Goal: Transaction & Acquisition: Purchase product/service

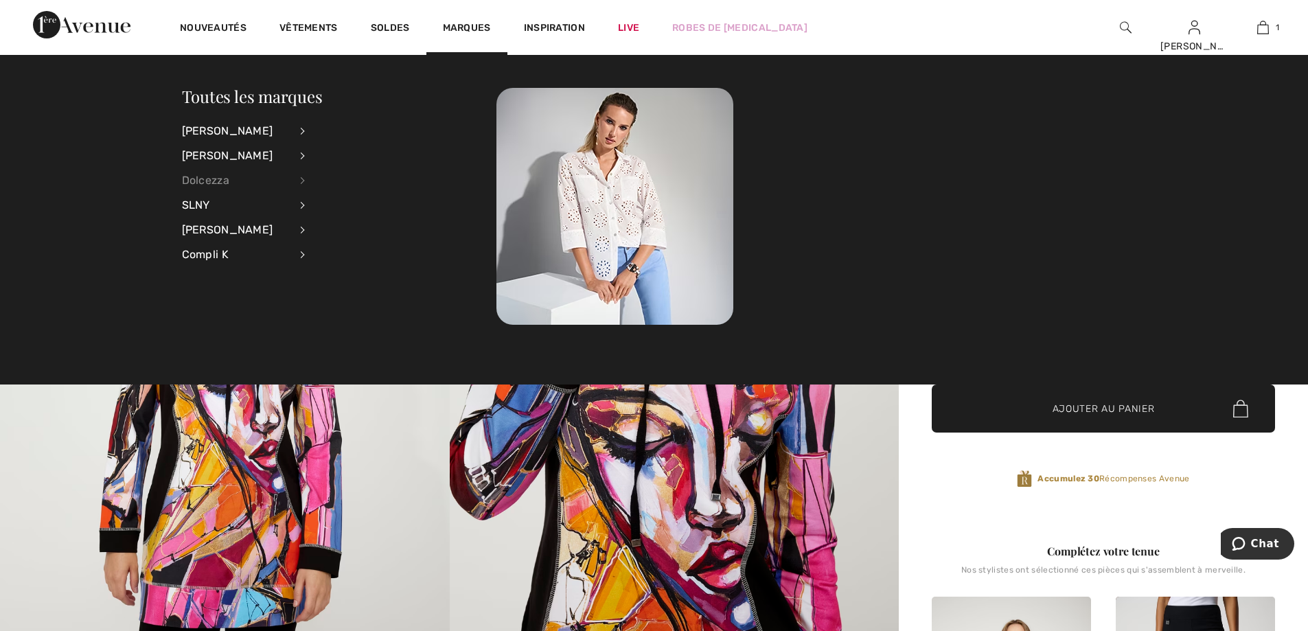
click at [231, 183] on div "Dolcezza" at bounding box center [236, 180] width 108 height 25
click at [349, 127] on link "Voir tout" at bounding box center [378, 130] width 111 height 23
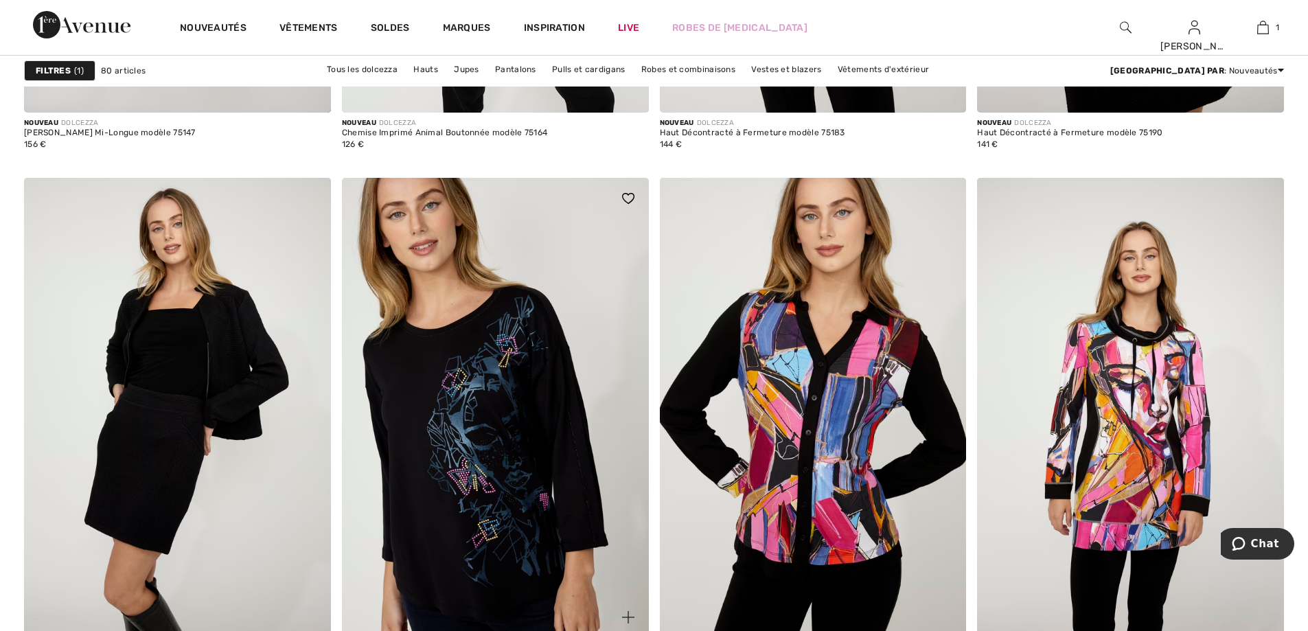
scroll to position [3364, 0]
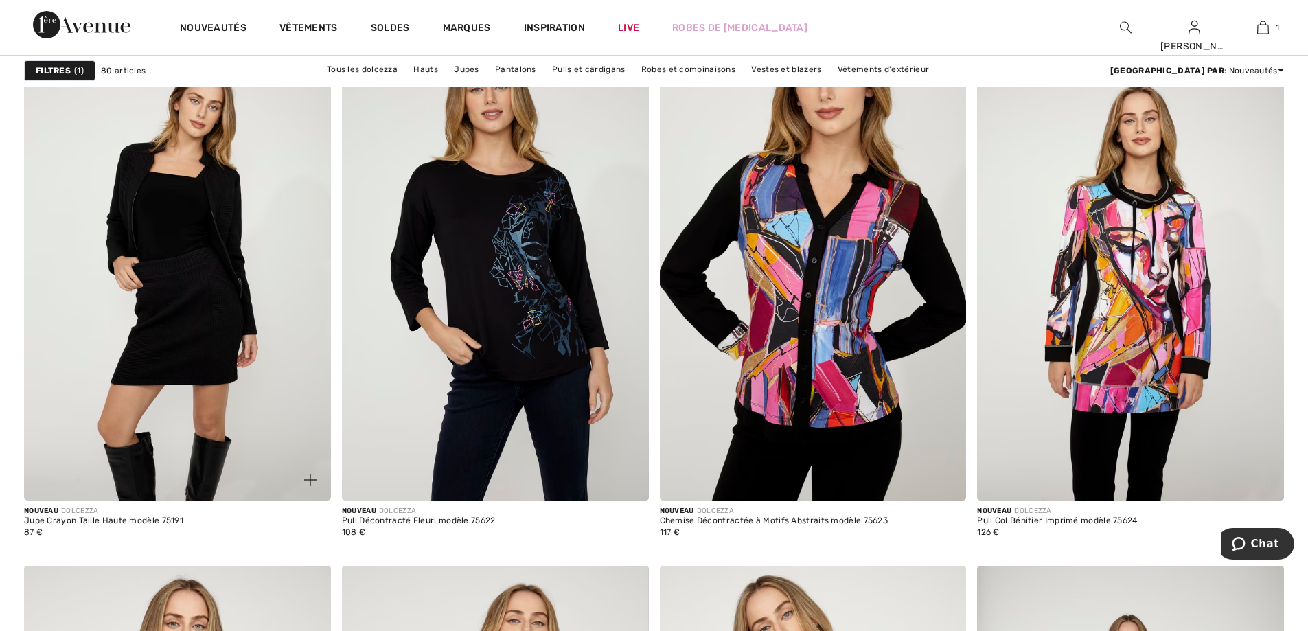
click at [212, 333] on img at bounding box center [177, 271] width 307 height 460
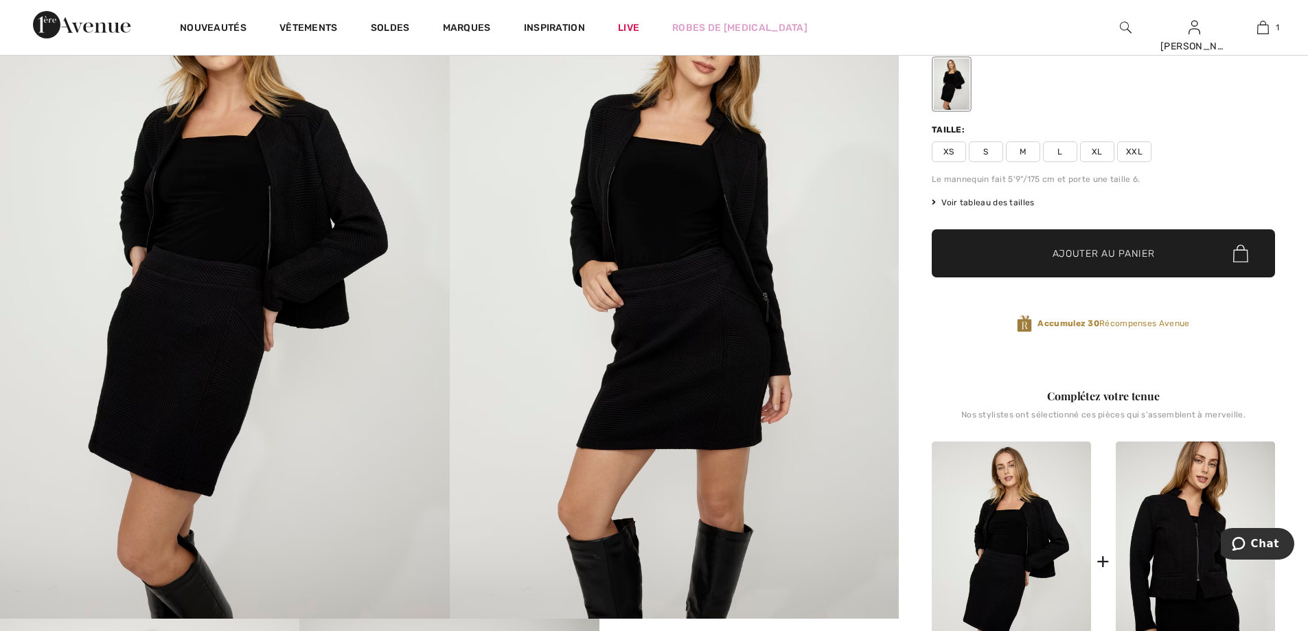
scroll to position [412, 0]
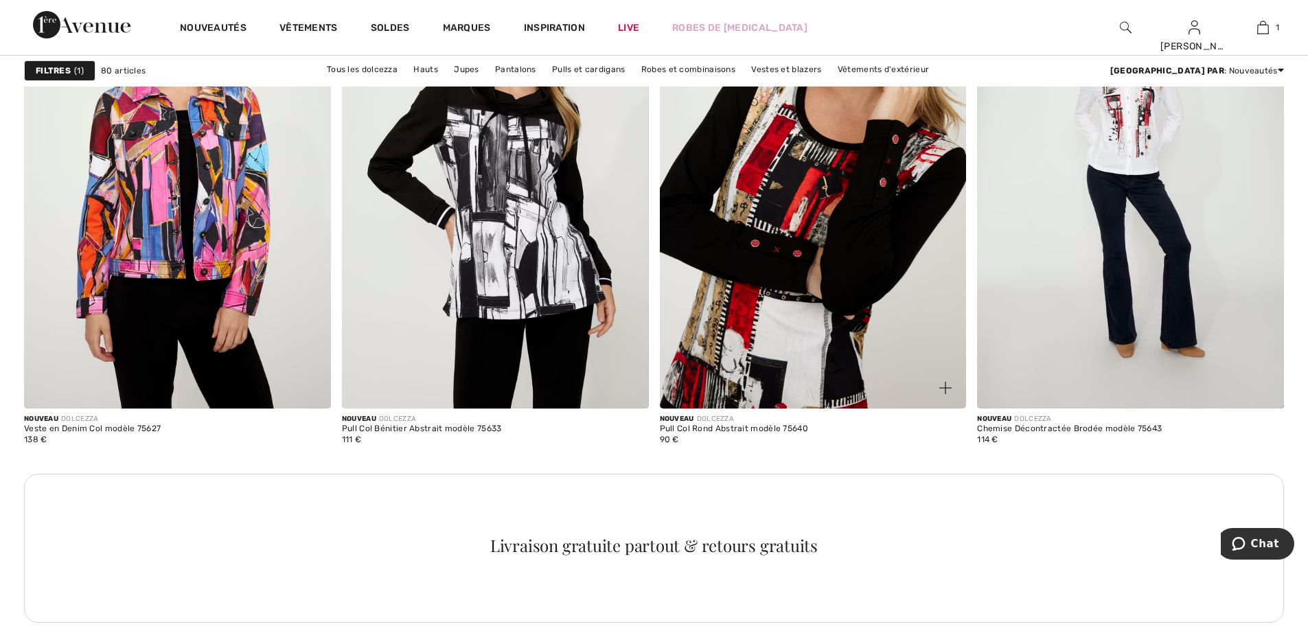
scroll to position [4051, 0]
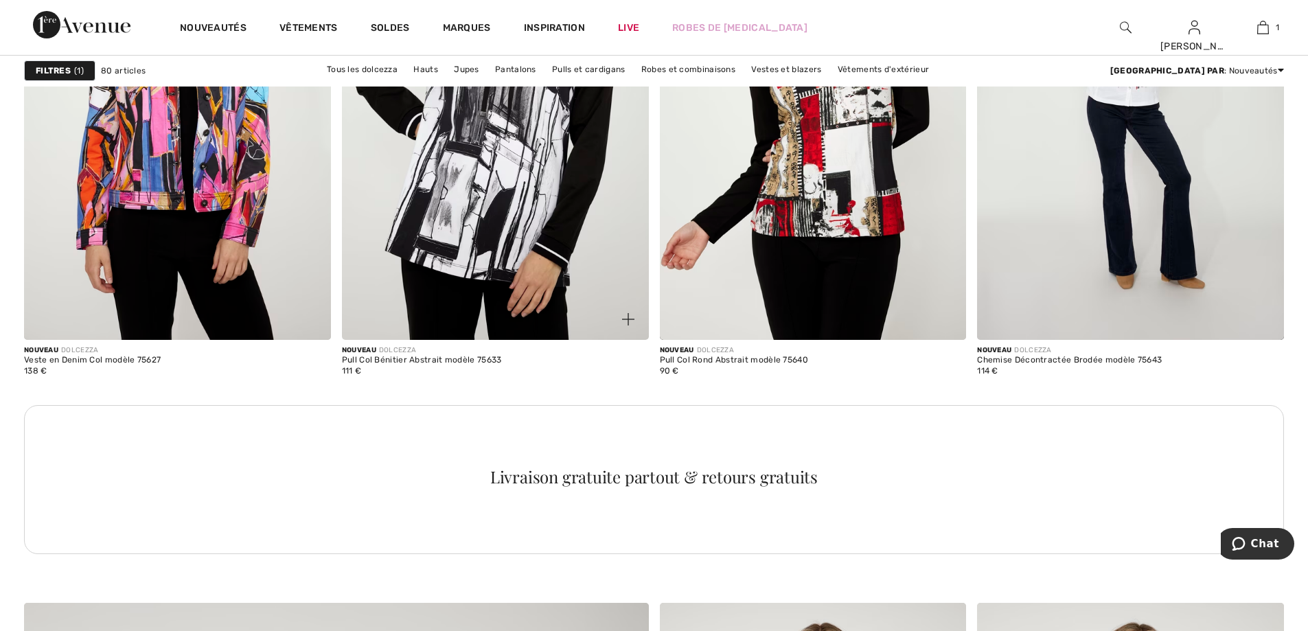
click at [514, 234] on img at bounding box center [495, 109] width 307 height 460
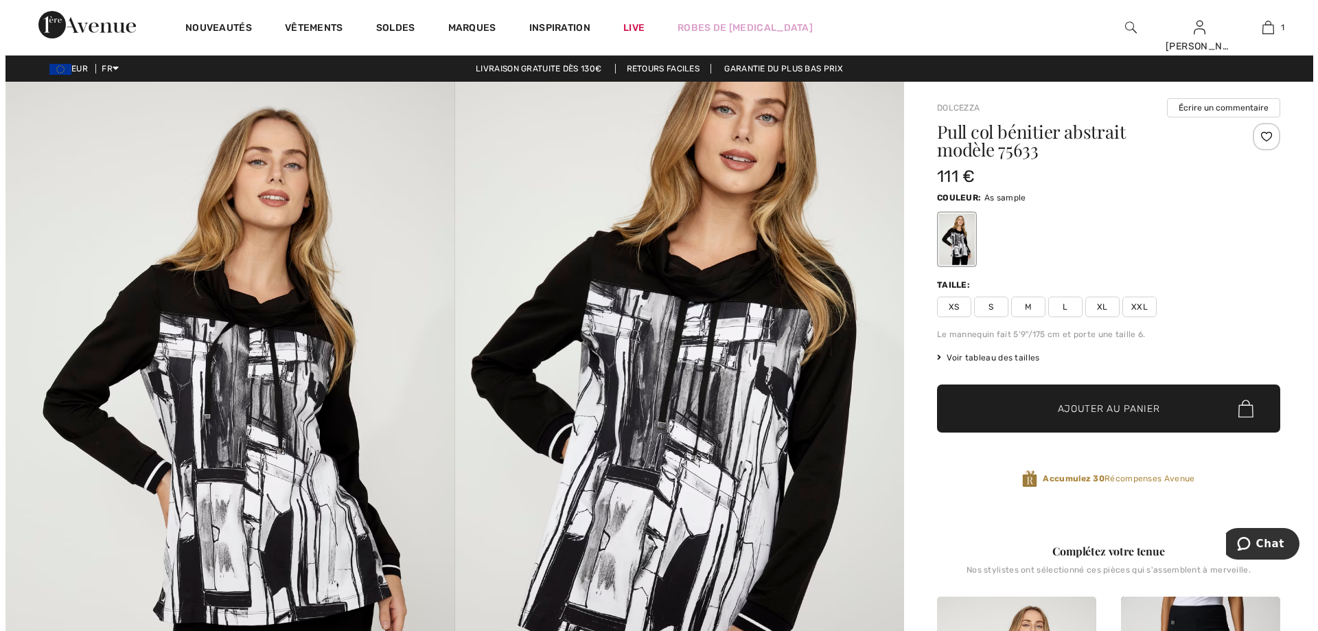
scroll to position [137, 0]
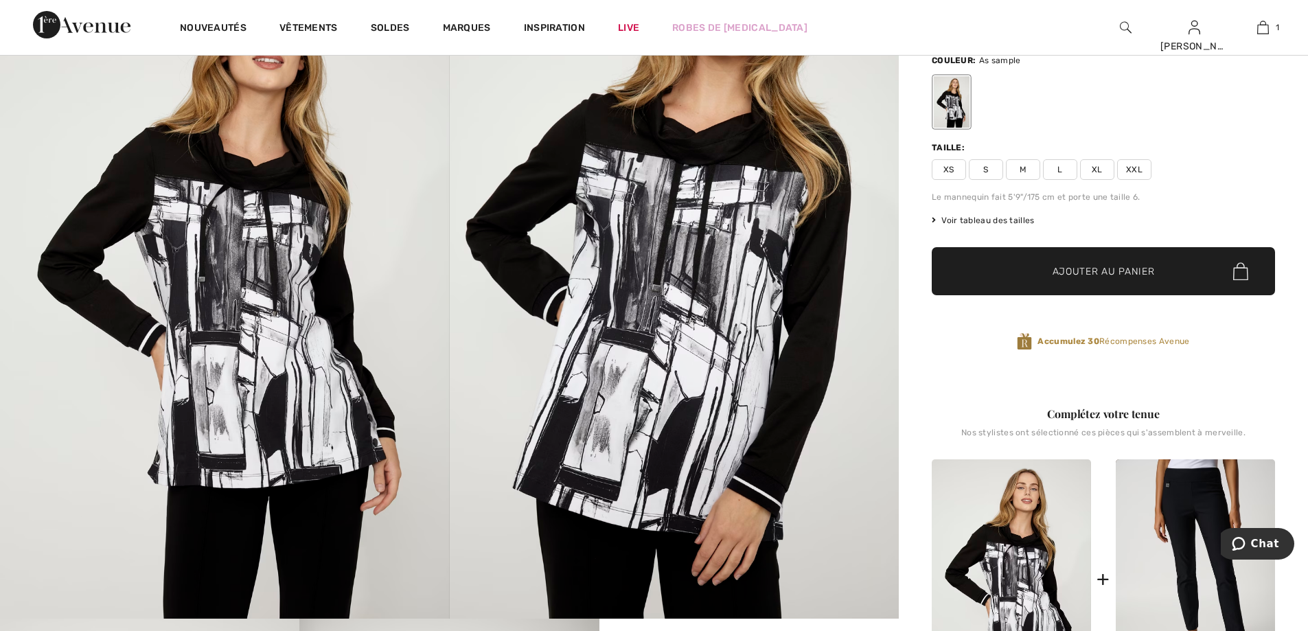
click at [701, 359] on img at bounding box center [675, 281] width 450 height 674
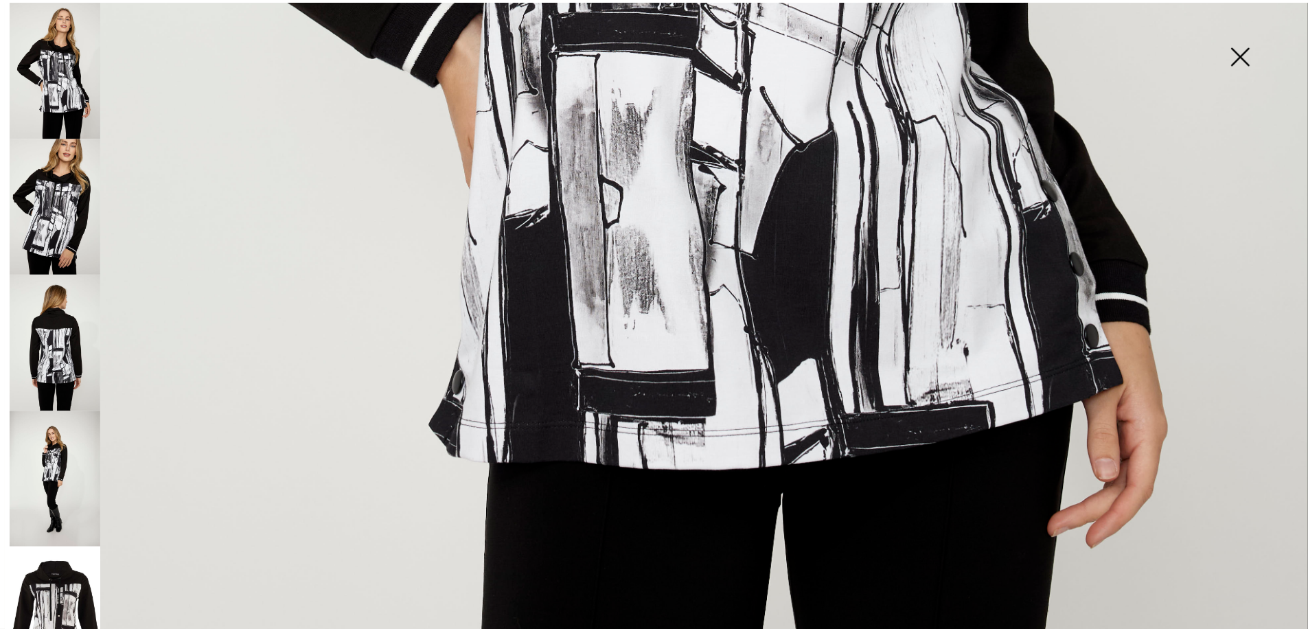
scroll to position [987, 0]
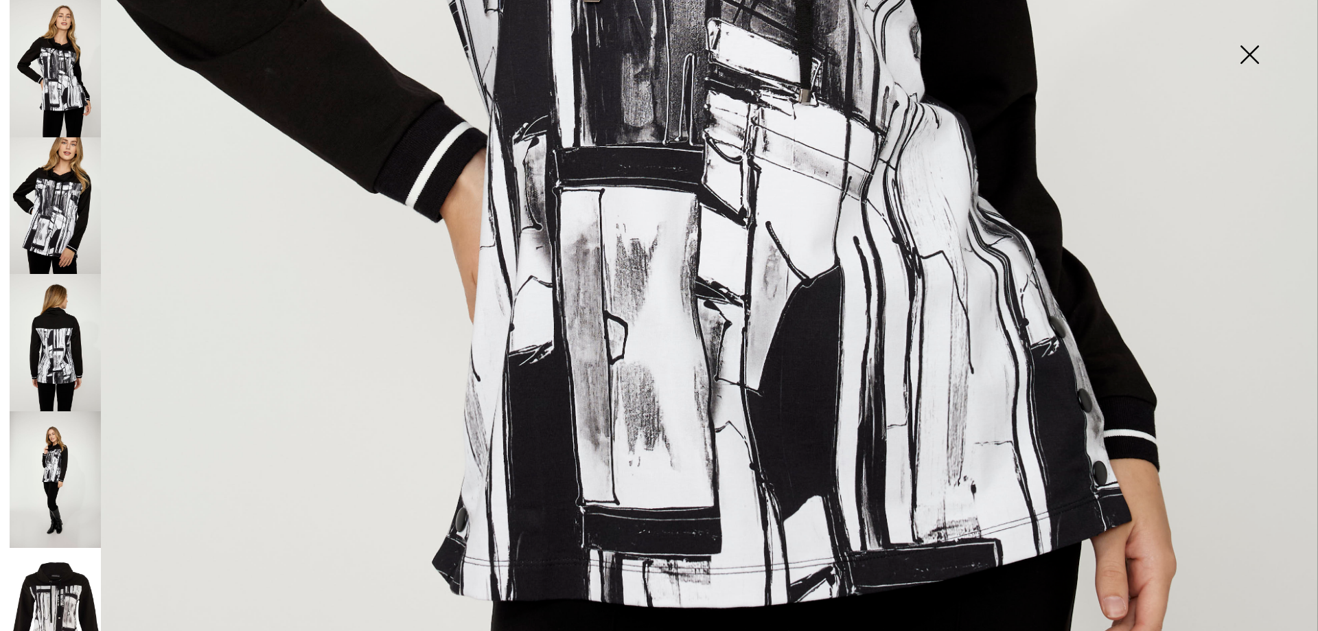
click at [1246, 53] on img at bounding box center [1249, 56] width 69 height 71
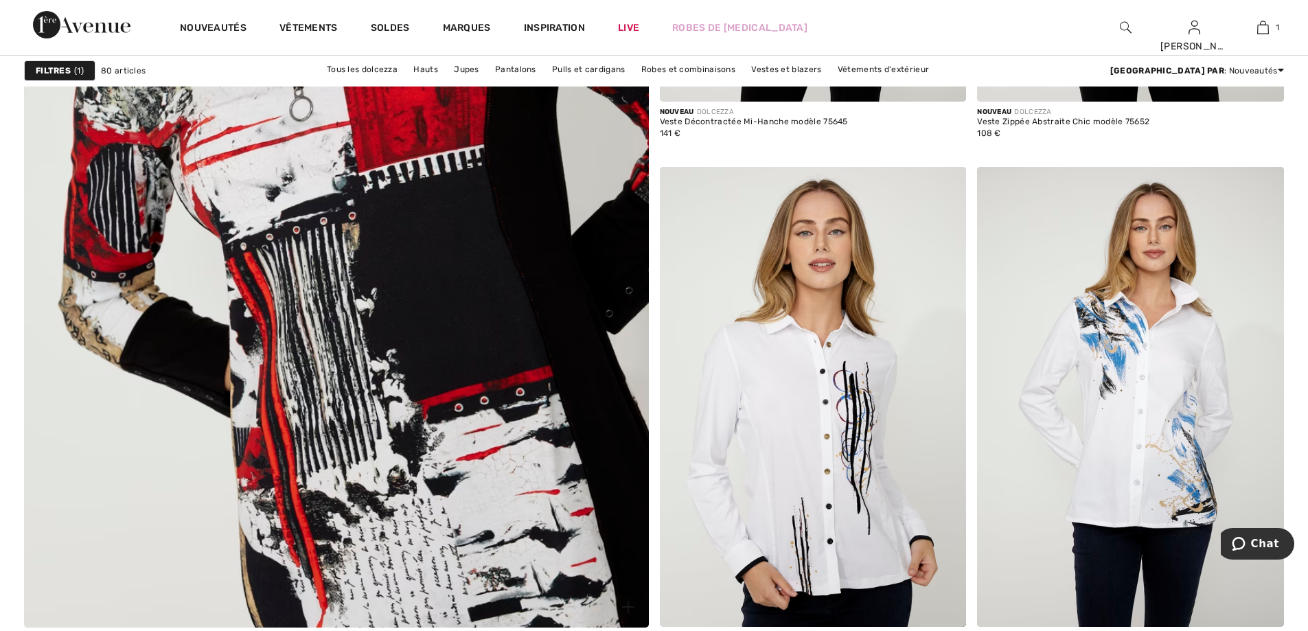
scroll to position [5081, 0]
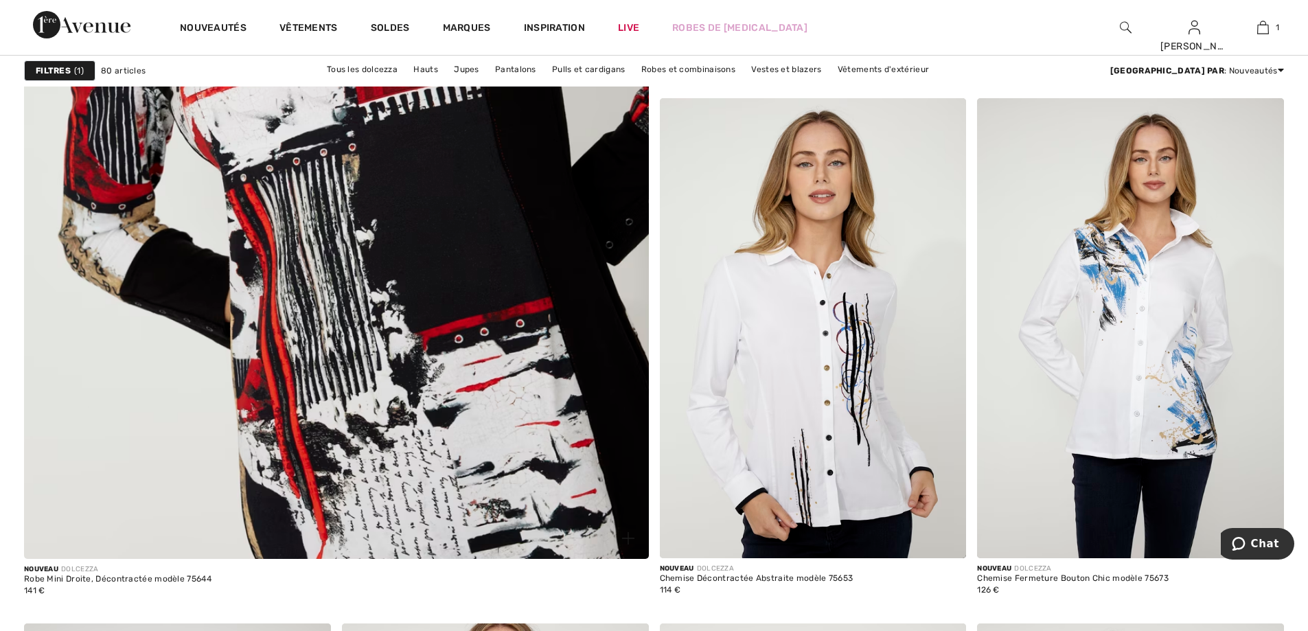
click at [450, 398] on img at bounding box center [336, 135] width 749 height 1124
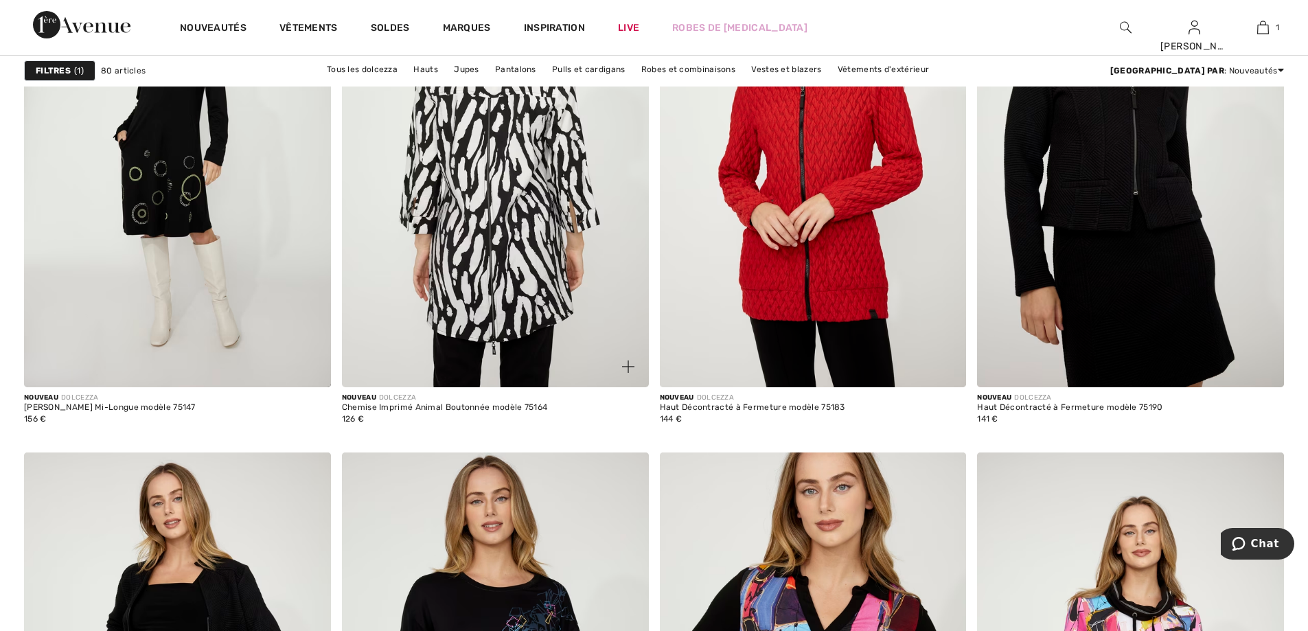
scroll to position [2815, 0]
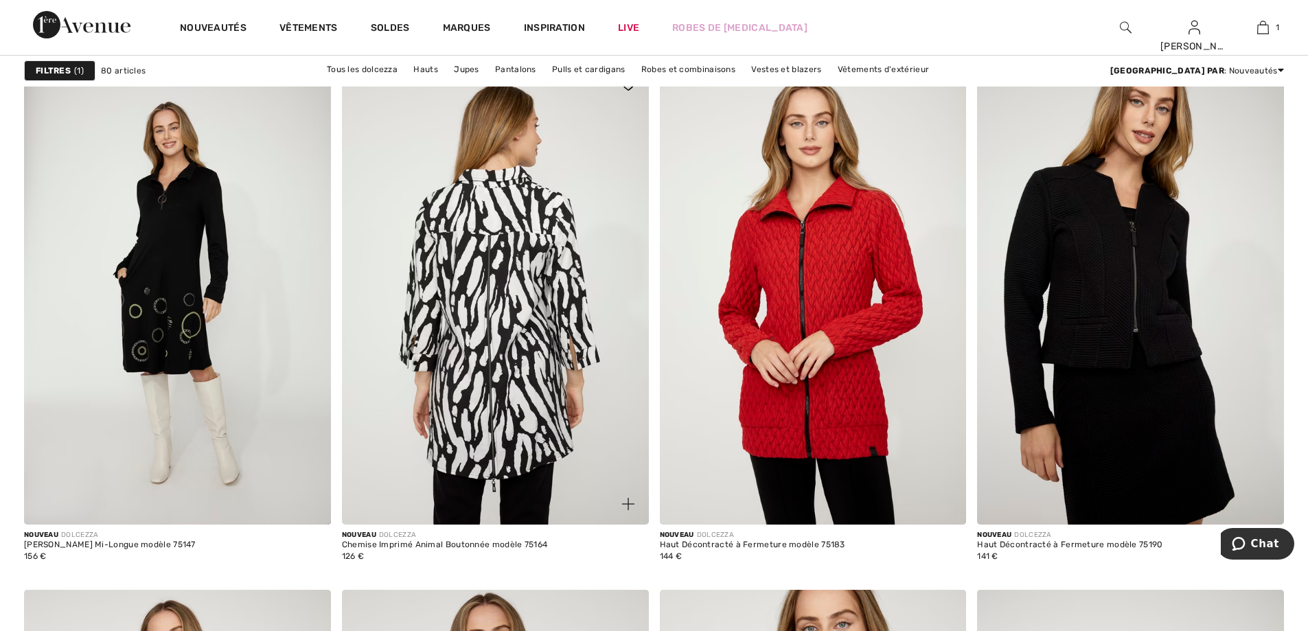
click at [505, 354] on img at bounding box center [495, 295] width 307 height 460
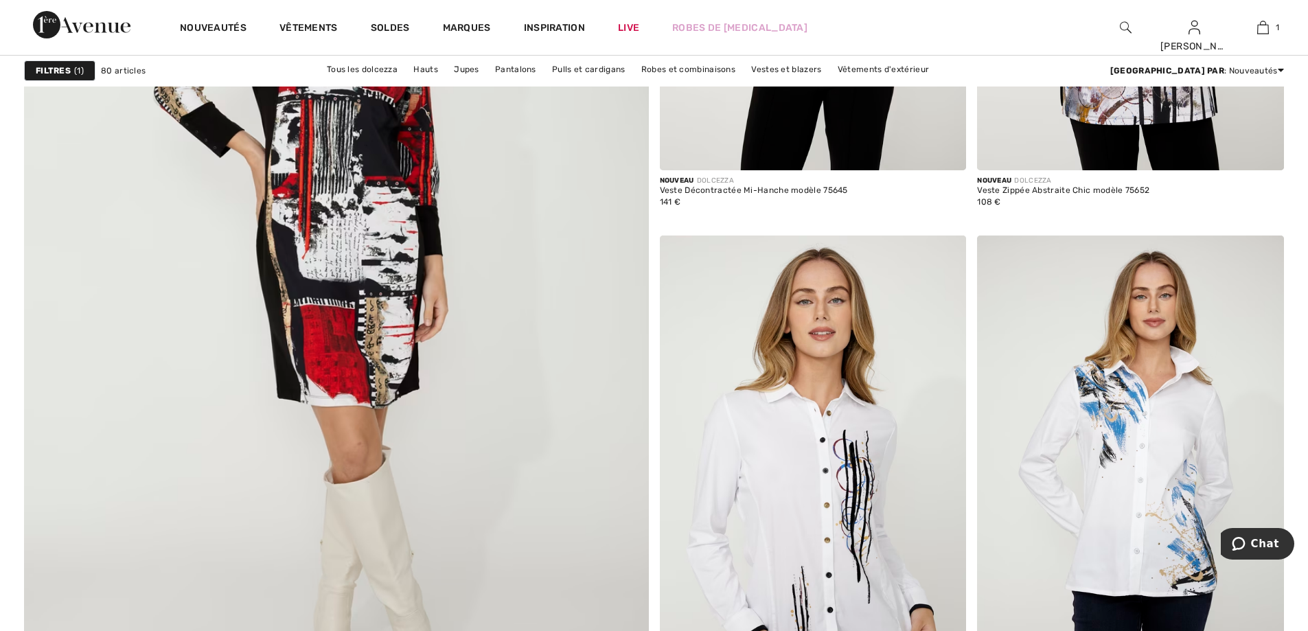
scroll to position [4669, 0]
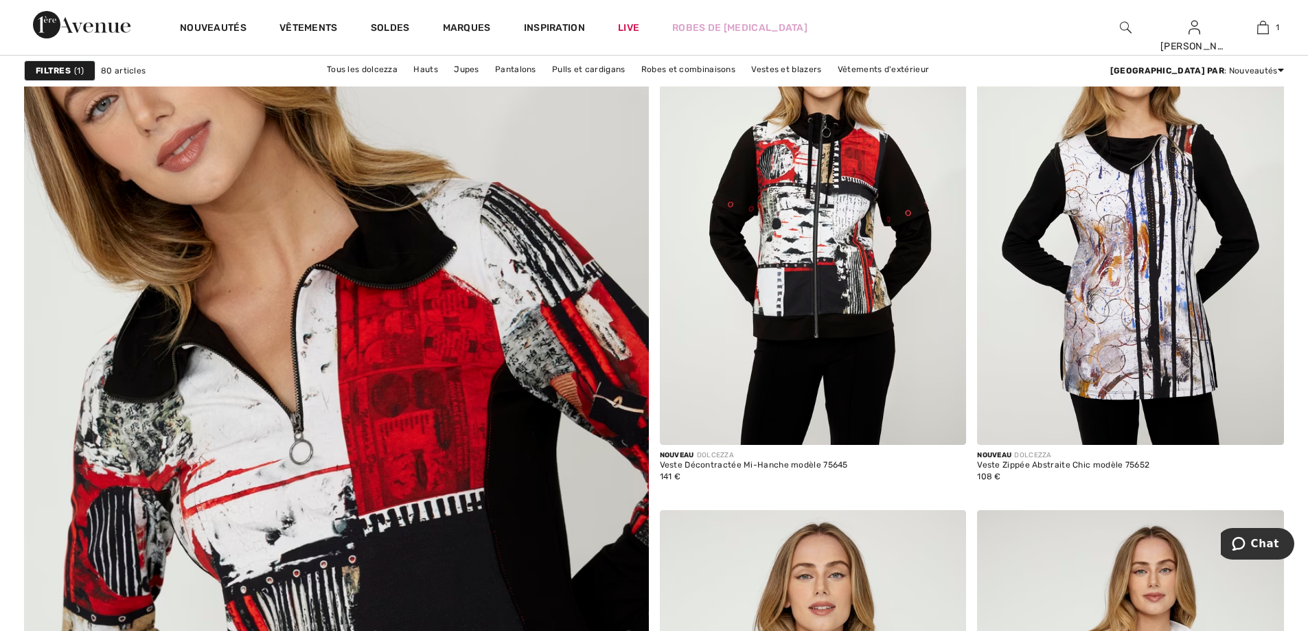
click at [416, 442] on img at bounding box center [336, 547] width 749 height 1124
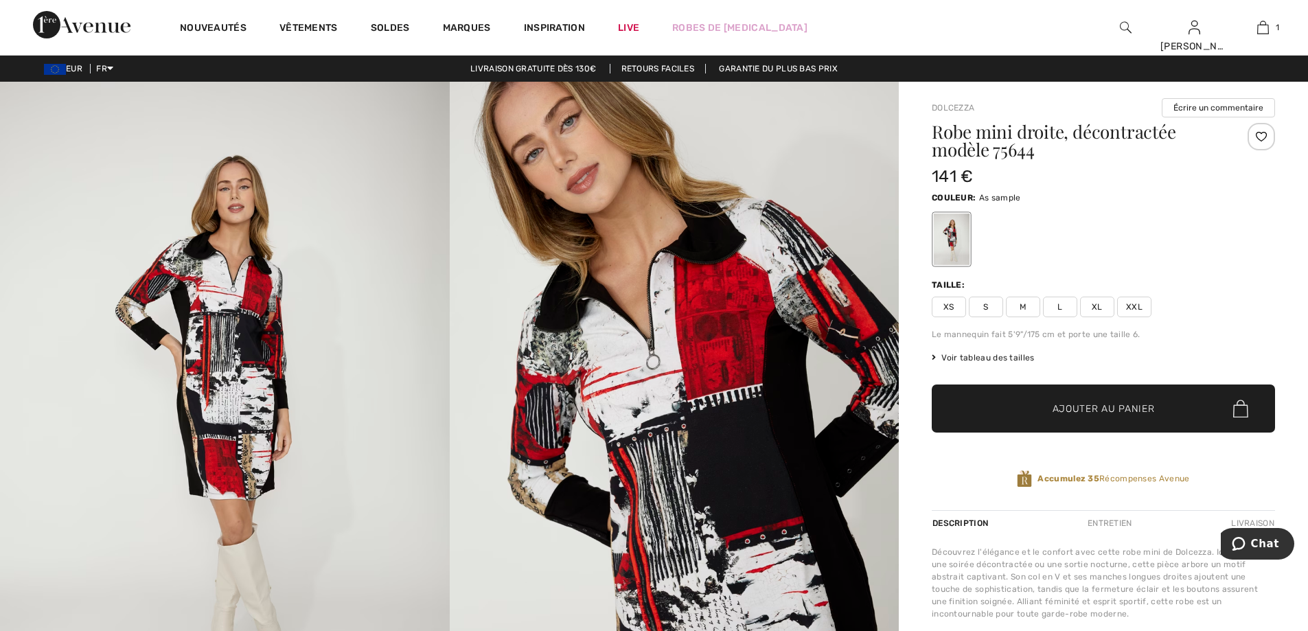
scroll to position [137, 0]
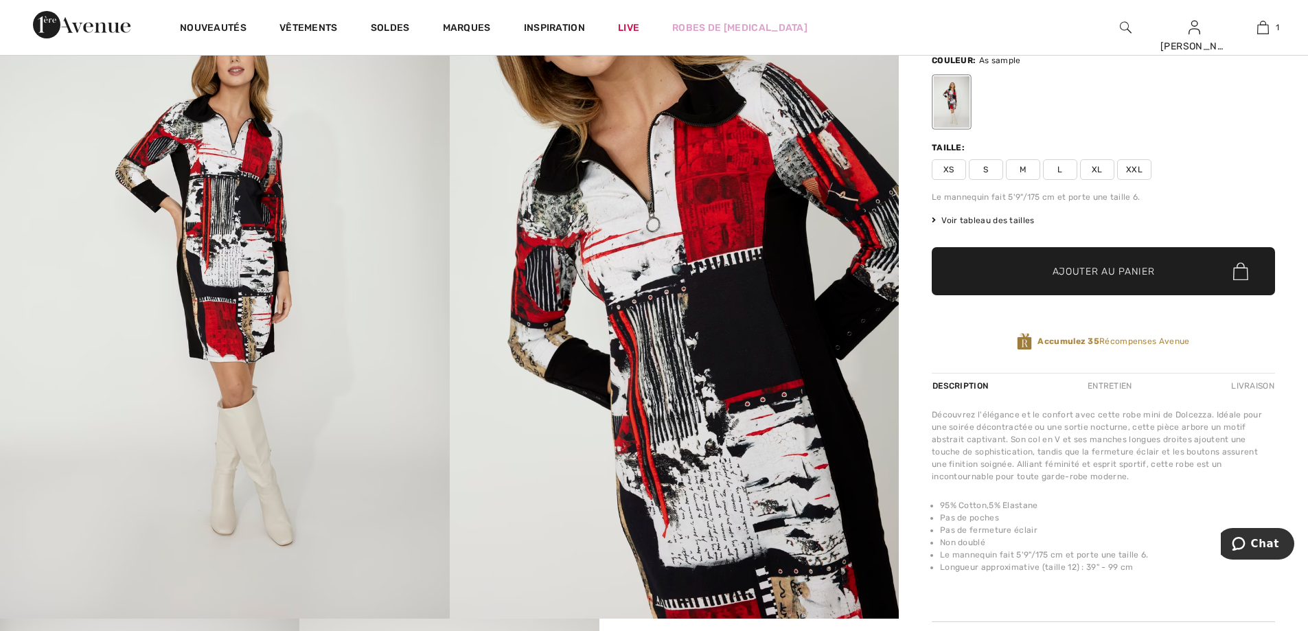
click at [1137, 168] on span "XXL" at bounding box center [1134, 169] width 34 height 21
click at [1123, 275] on span "Ajouter au panier" at bounding box center [1104, 271] width 102 height 14
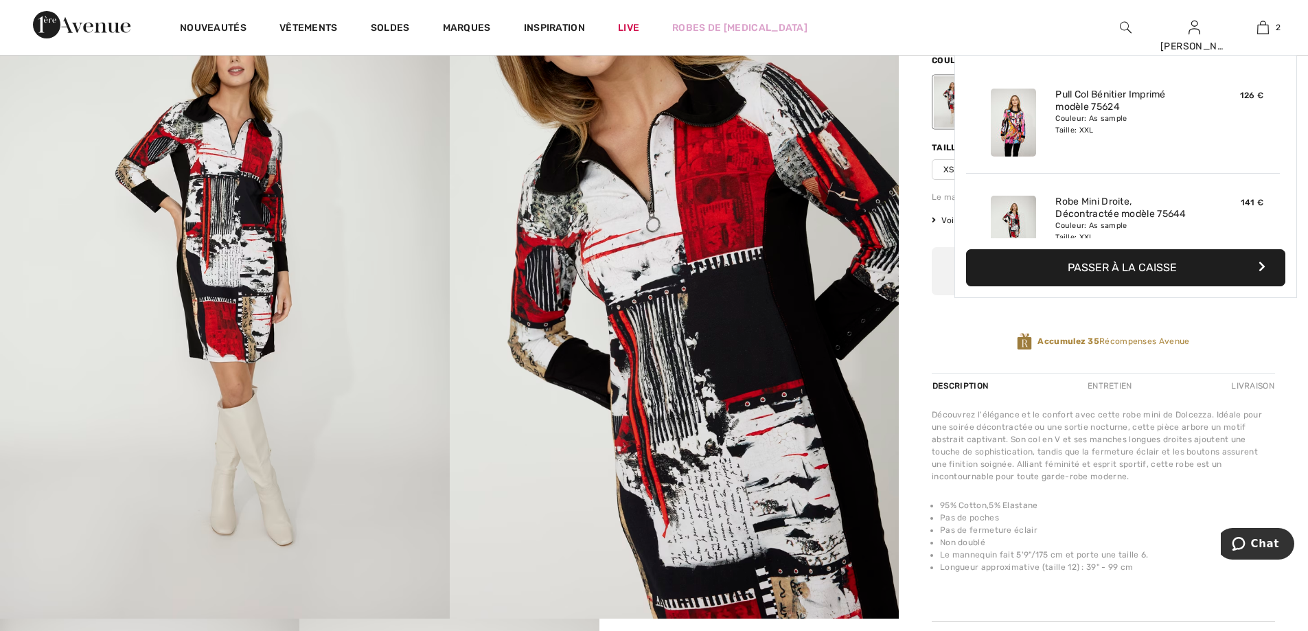
scroll to position [43, 0]
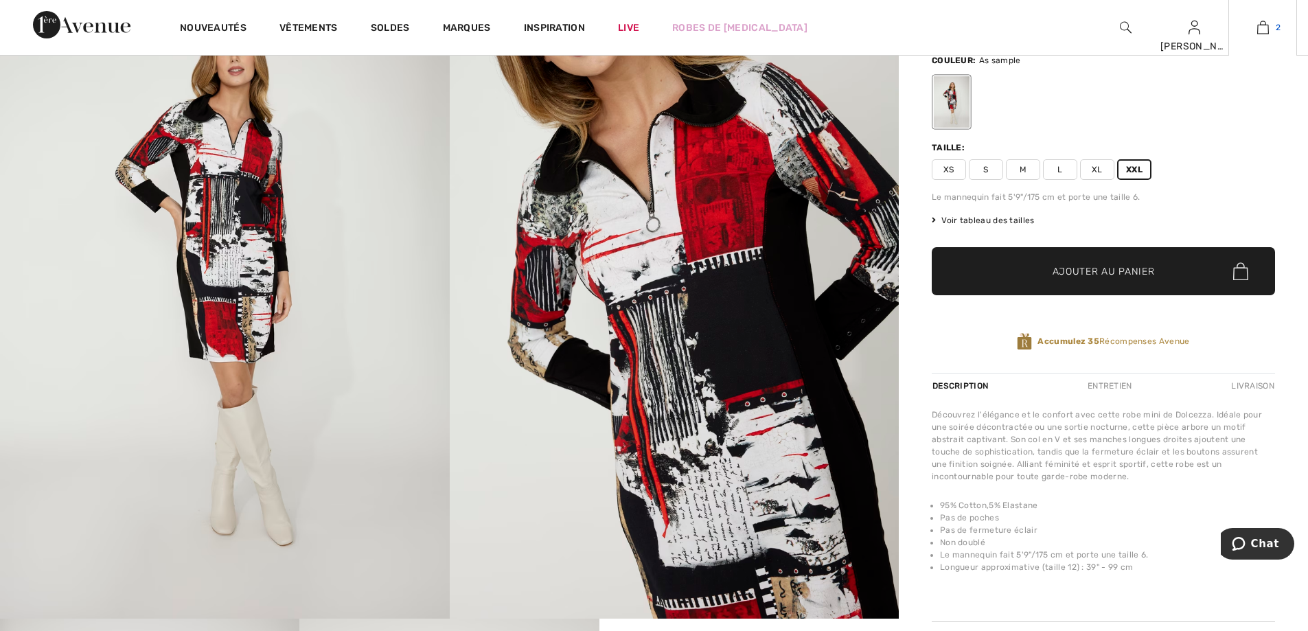
click at [1267, 30] on img at bounding box center [1263, 27] width 12 height 16
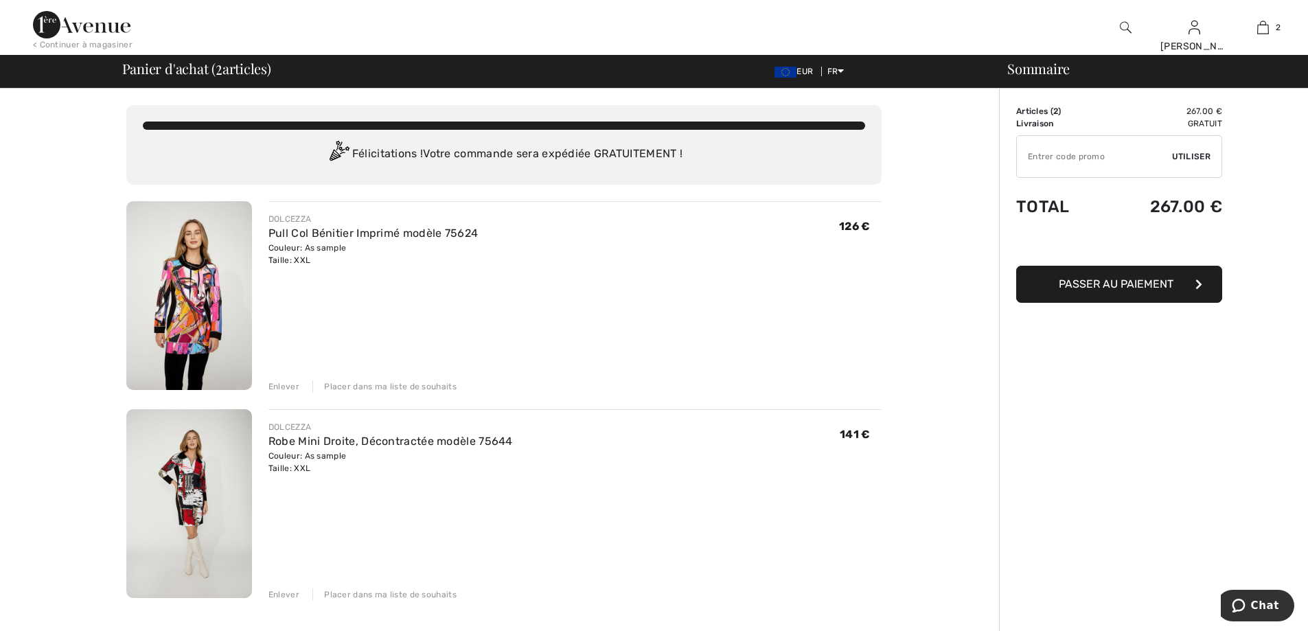
click at [1131, 284] on span "Passer au paiement" at bounding box center [1116, 283] width 115 height 13
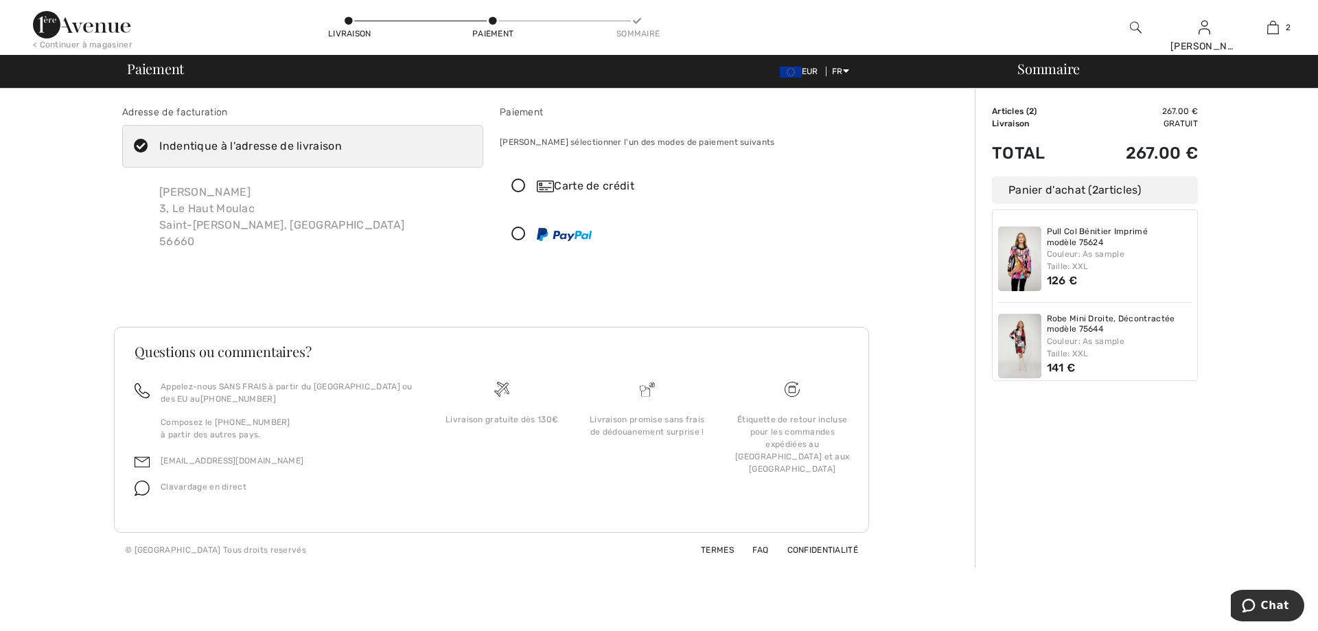
click at [521, 184] on icon at bounding box center [519, 186] width 36 height 14
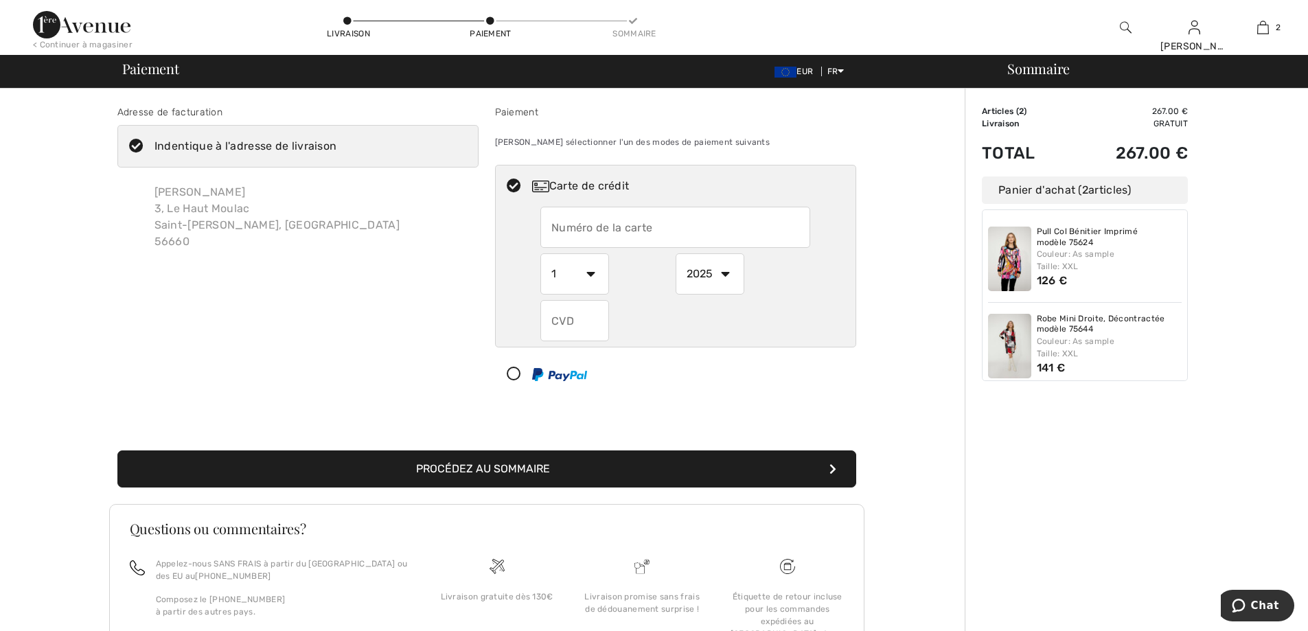
click at [725, 271] on select "2025 2026 2027 2028 2029 2030 2031 2032 2033 2034 2035" at bounding box center [710, 273] width 69 height 41
select select "2028"
click at [676, 253] on select "2025 2026 2027 2028 2029 2030 2031 2032 2033 2034 2035" at bounding box center [710, 273] width 69 height 41
click at [612, 225] on input "text" at bounding box center [675, 227] width 270 height 41
type input "5131626001962524"
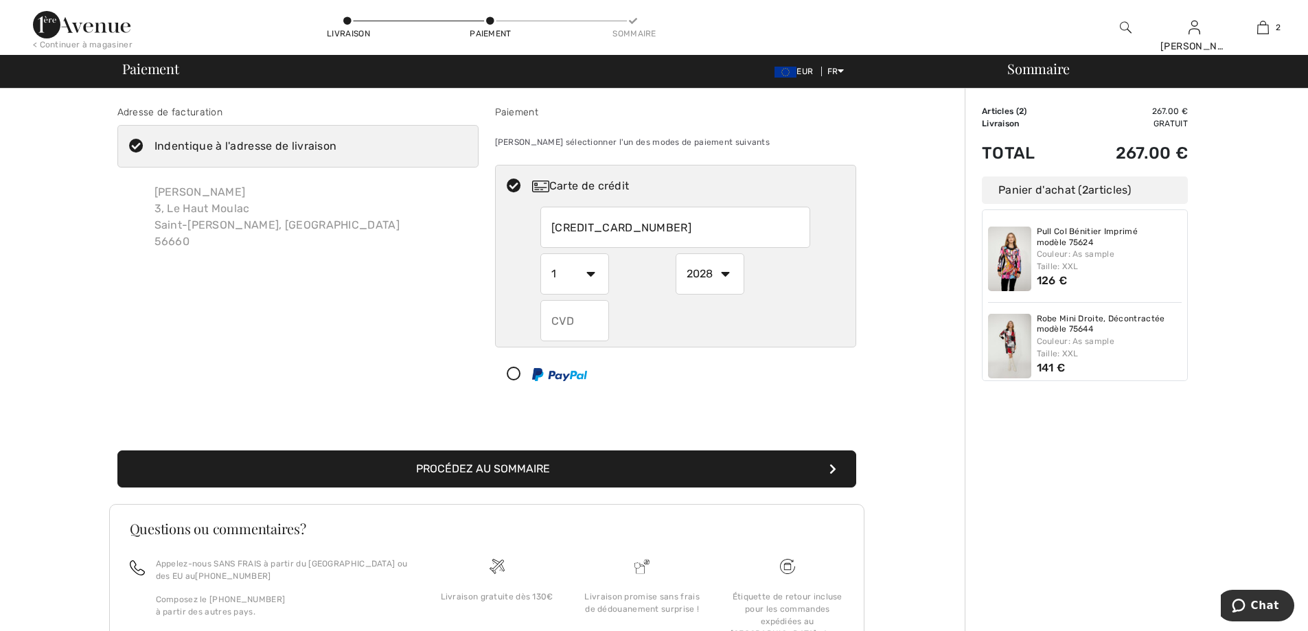
click at [562, 325] on input "text" at bounding box center [574, 320] width 69 height 41
type input "265"
click at [696, 471] on button "Procédez au sommaire" at bounding box center [486, 468] width 739 height 37
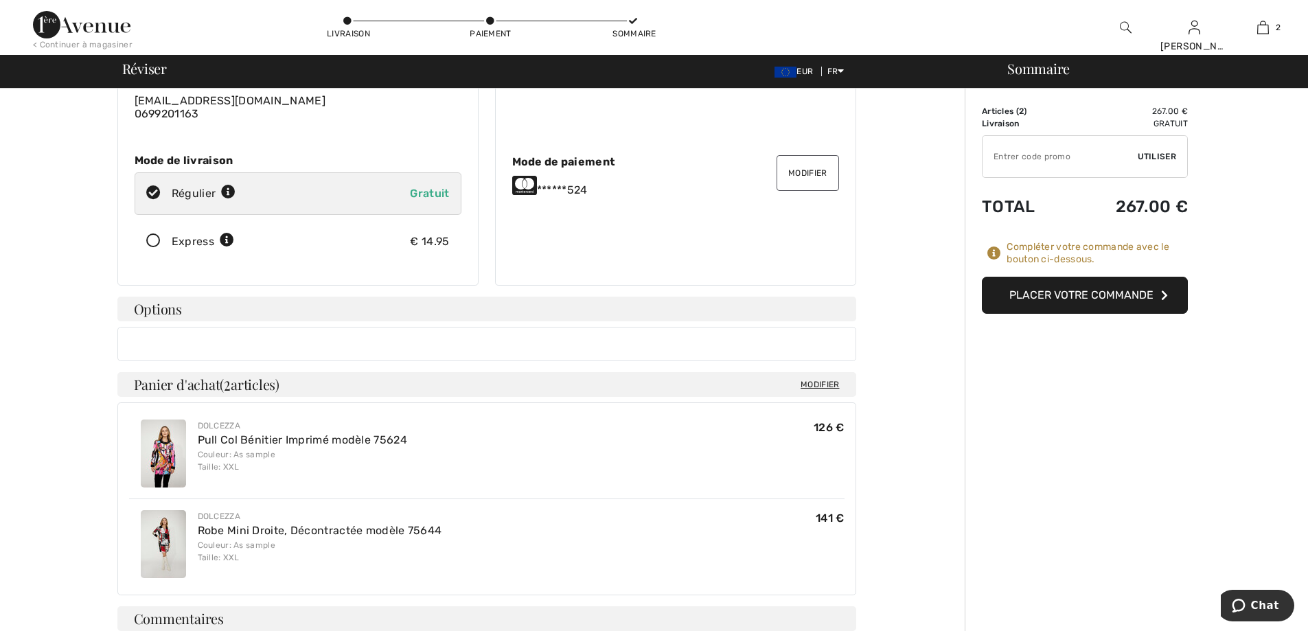
scroll to position [206, 0]
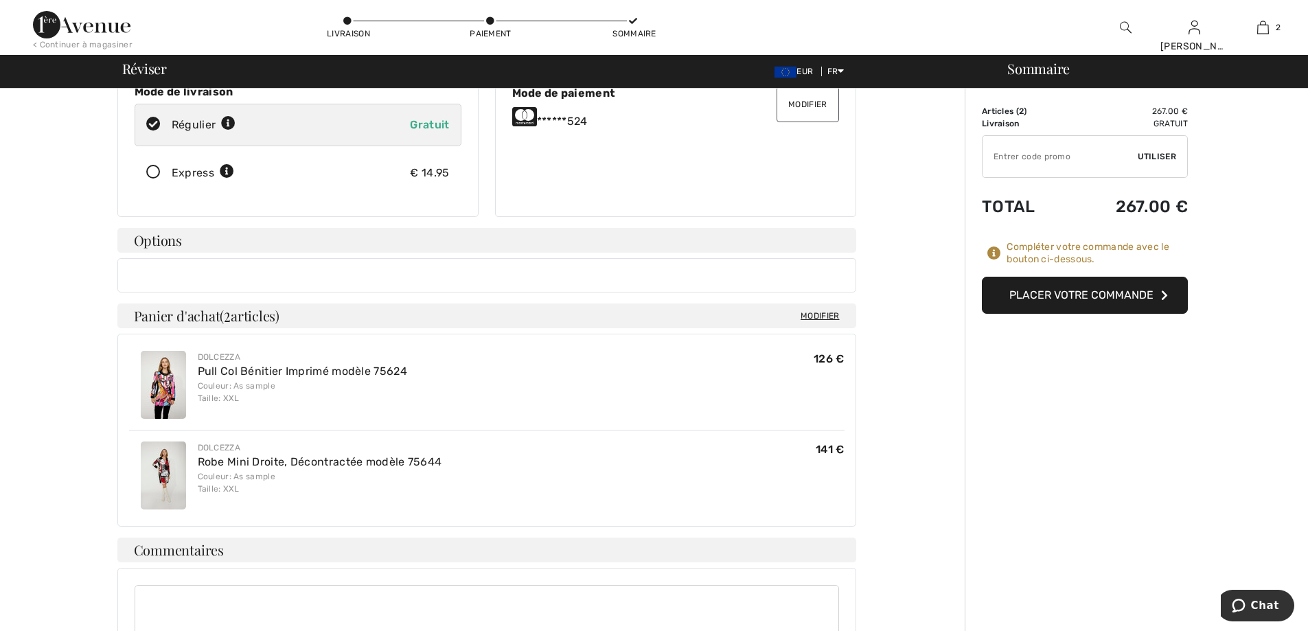
click at [1124, 295] on button "Placer votre commande" at bounding box center [1085, 295] width 206 height 37
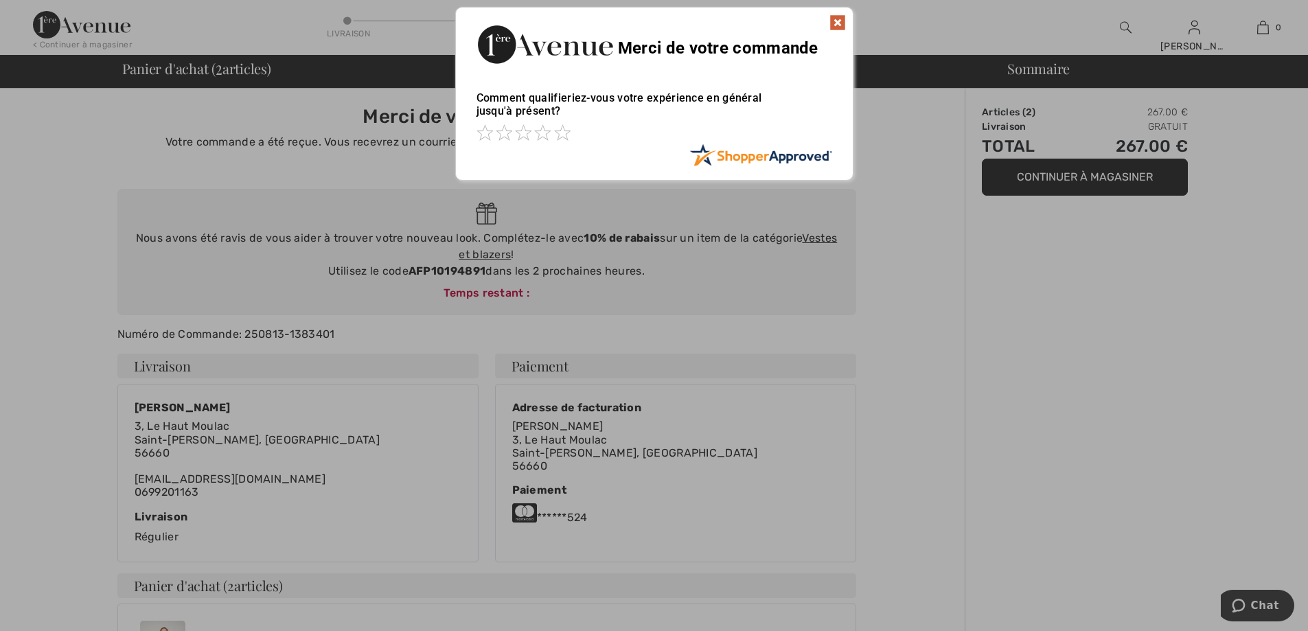
click at [838, 16] on img at bounding box center [837, 22] width 16 height 16
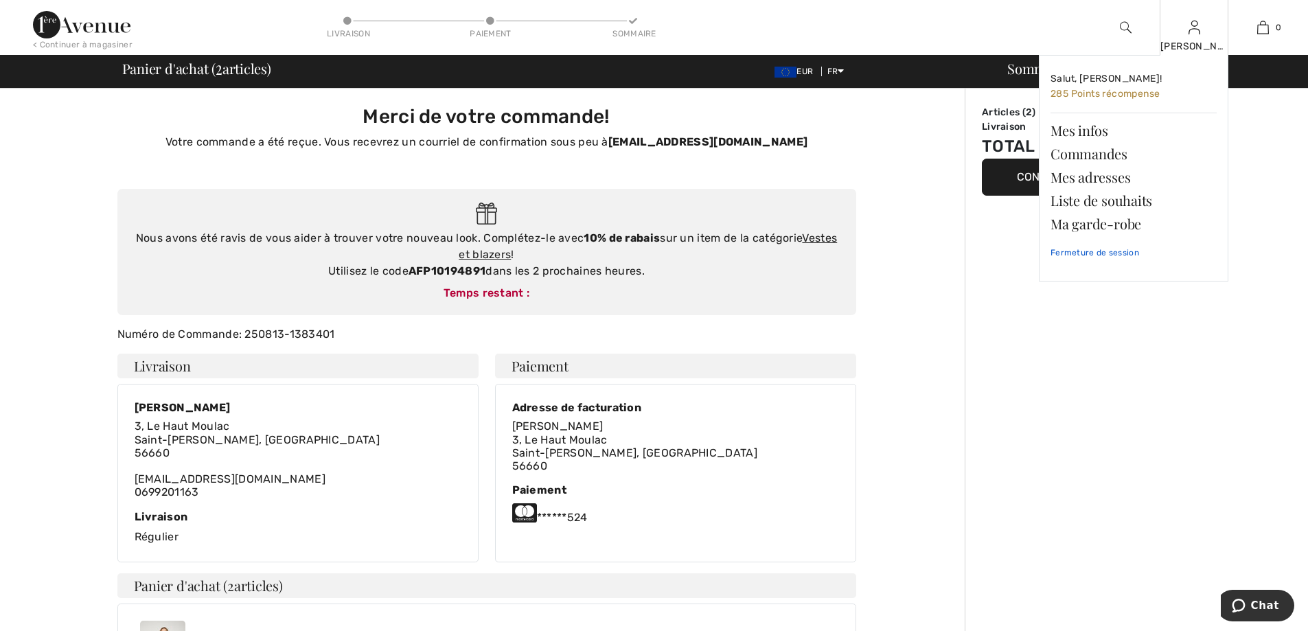
click at [1095, 253] on link "Fermeture de session" at bounding box center [1133, 252] width 166 height 34
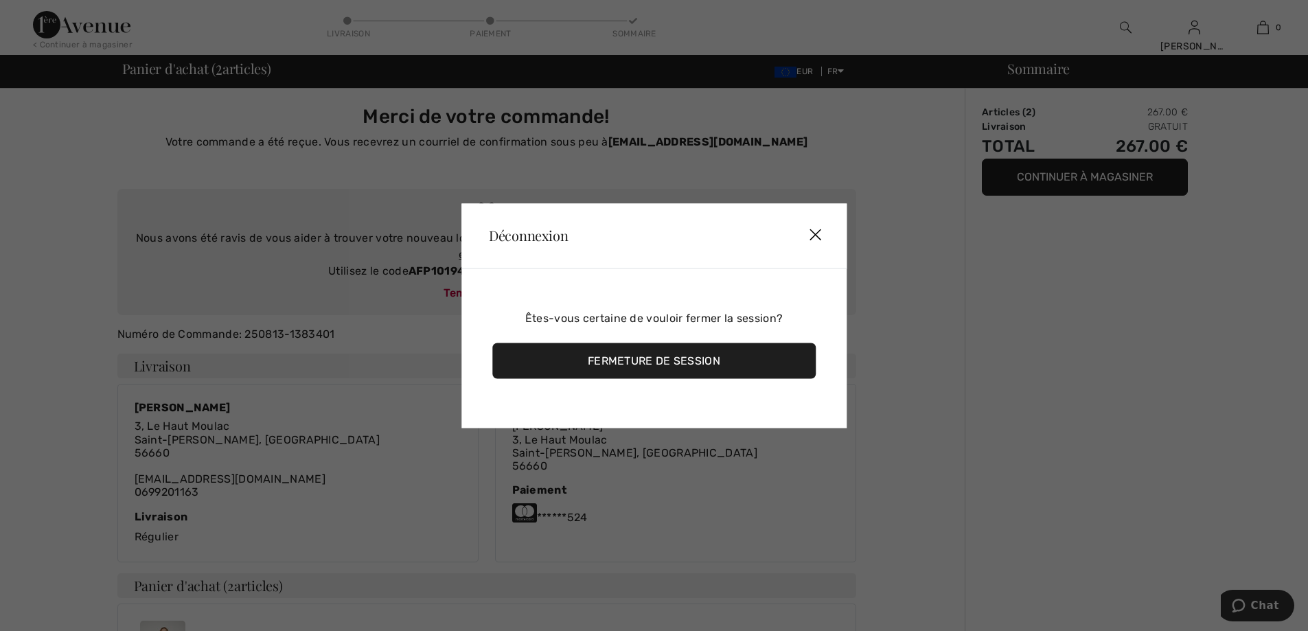
click at [689, 361] on div "Fermeture de session" at bounding box center [653, 361] width 323 height 36
